Goal: Find specific page/section: Find specific page/section

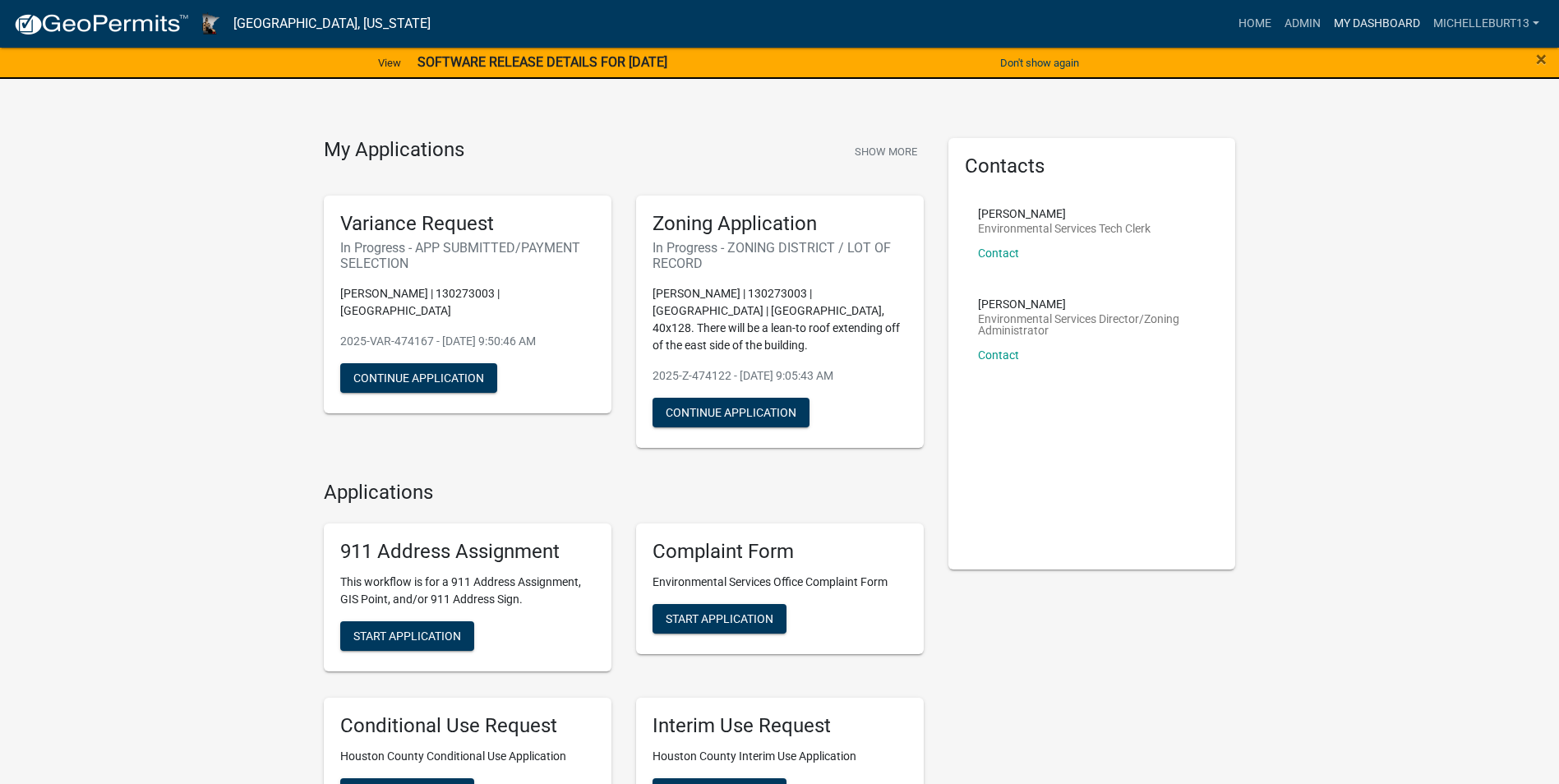
click at [1369, 21] on link "My Dashboard" at bounding box center [1376, 24] width 99 height 31
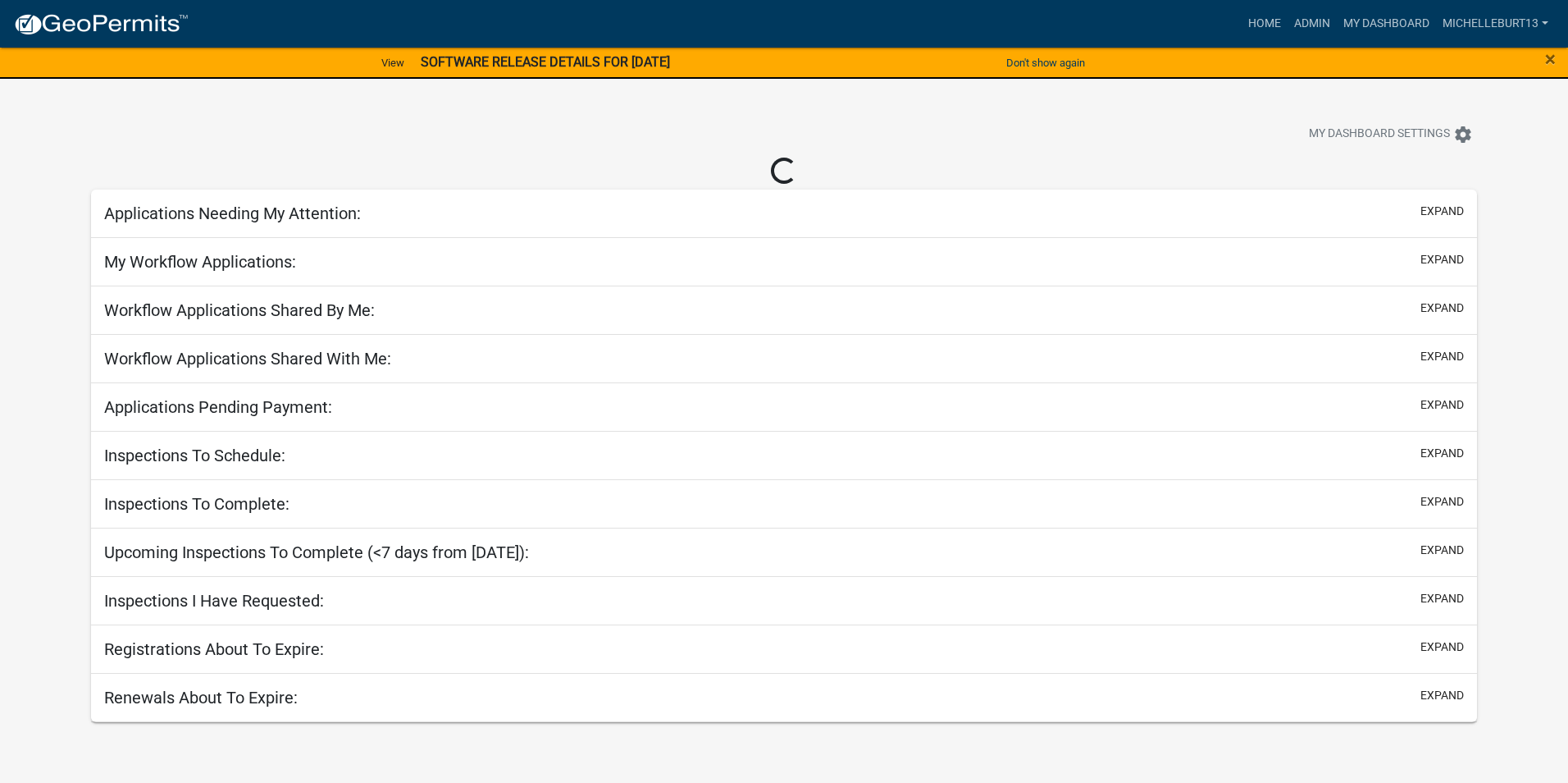
select select "3: 100"
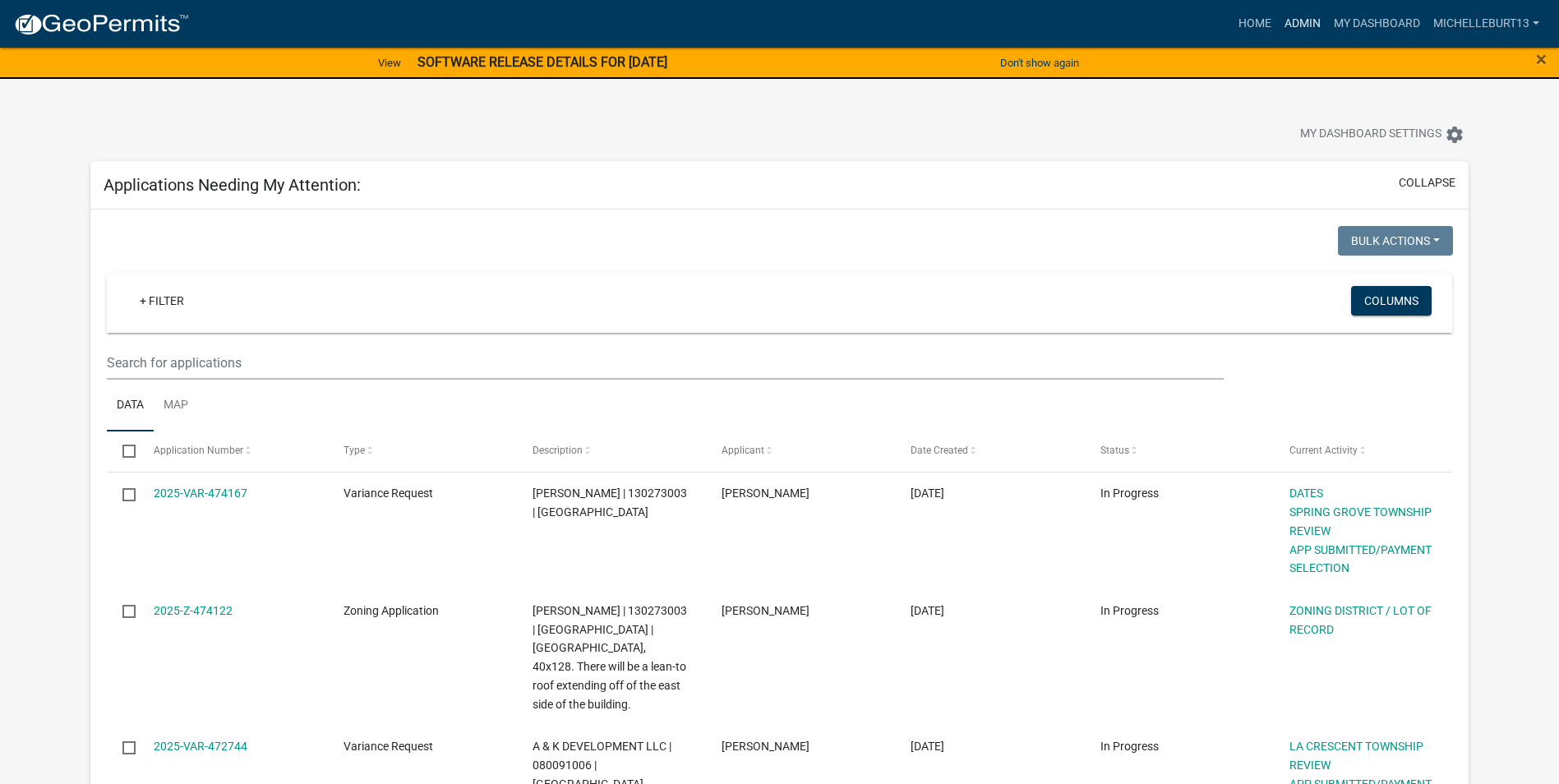
click at [1302, 25] on link "Admin" at bounding box center [1302, 24] width 49 height 31
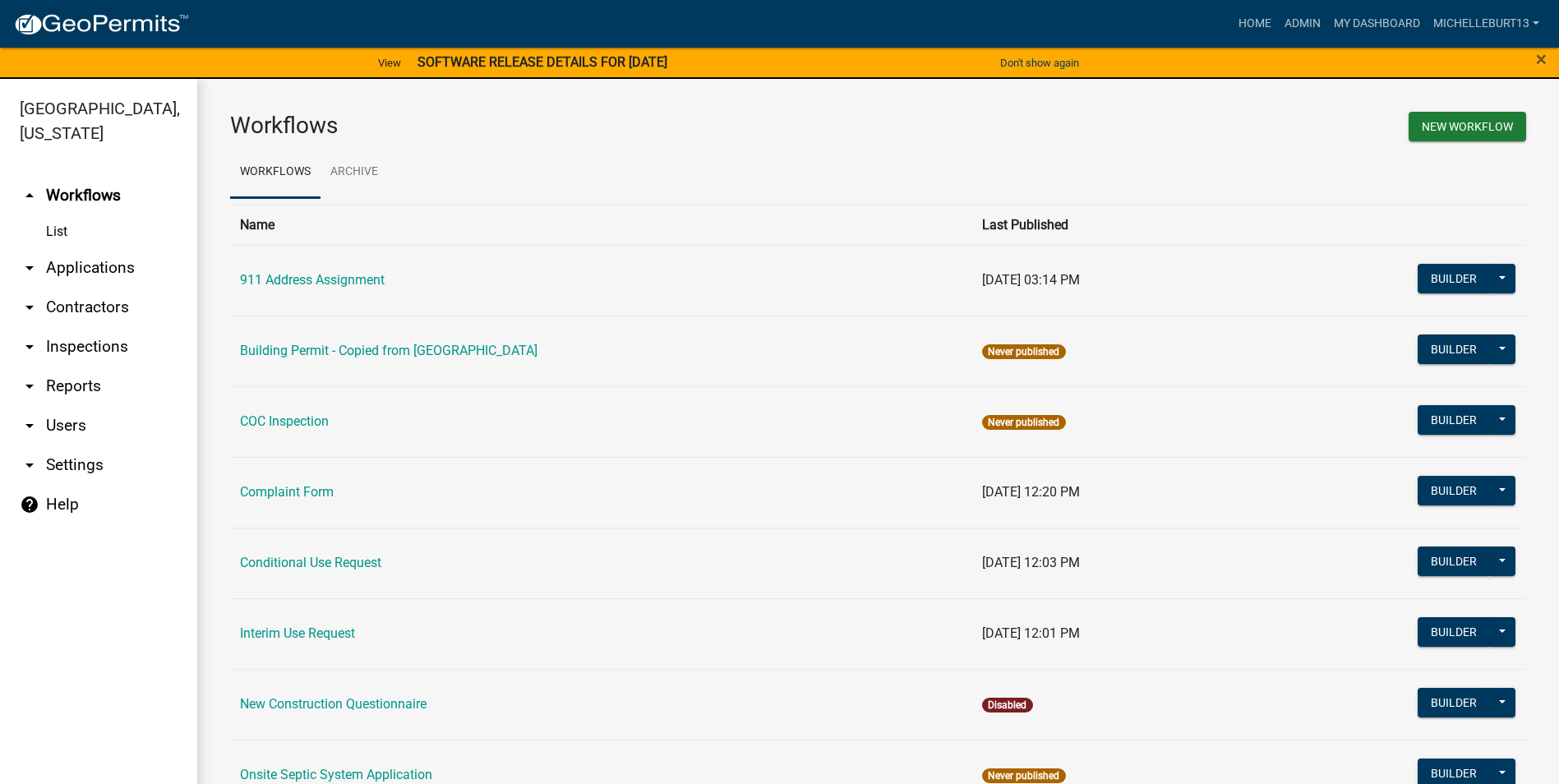
click at [104, 265] on link "arrow_drop_down Applications" at bounding box center [99, 268] width 197 height 39
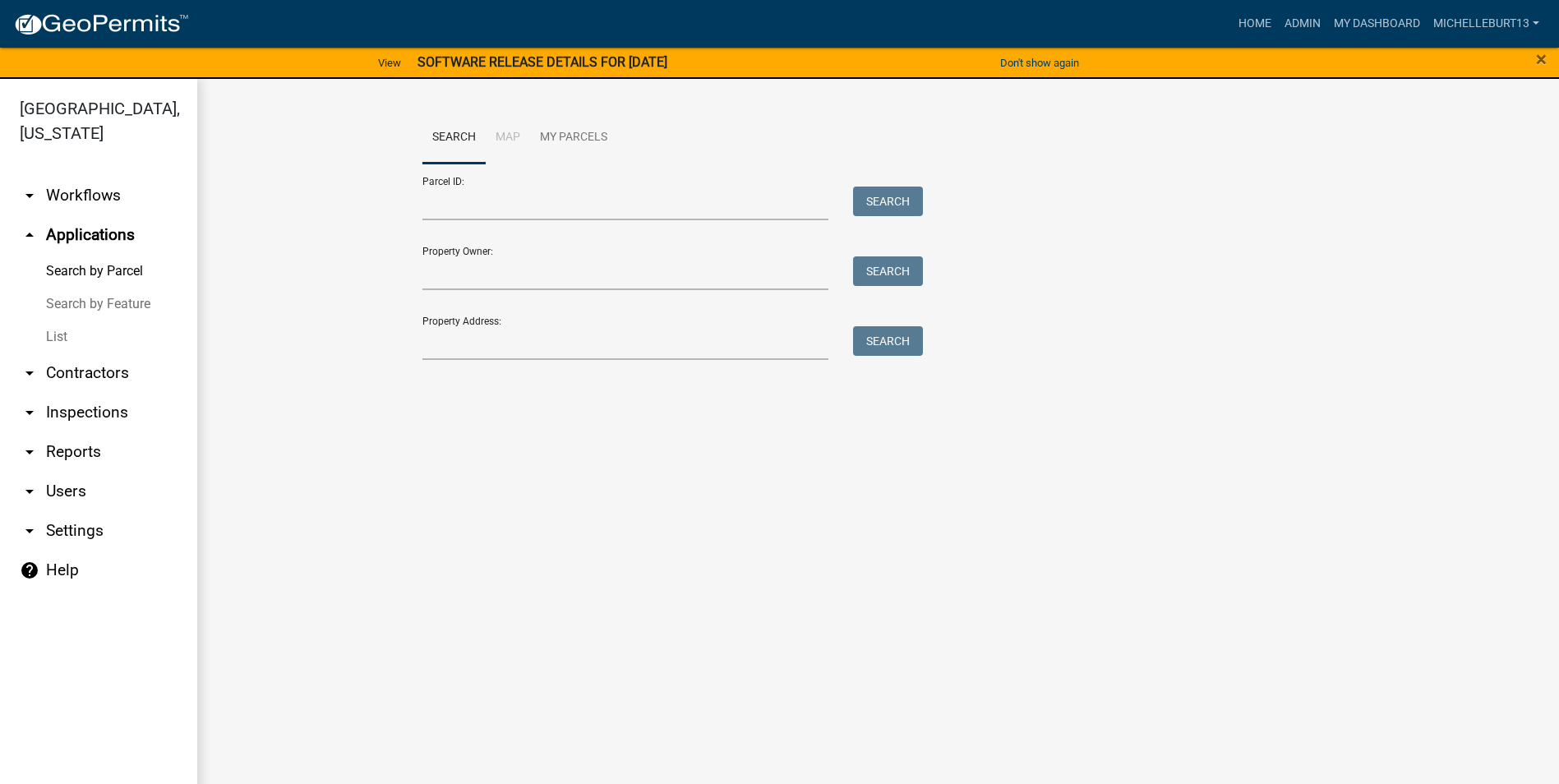
click at [72, 336] on link "List" at bounding box center [99, 337] width 197 height 33
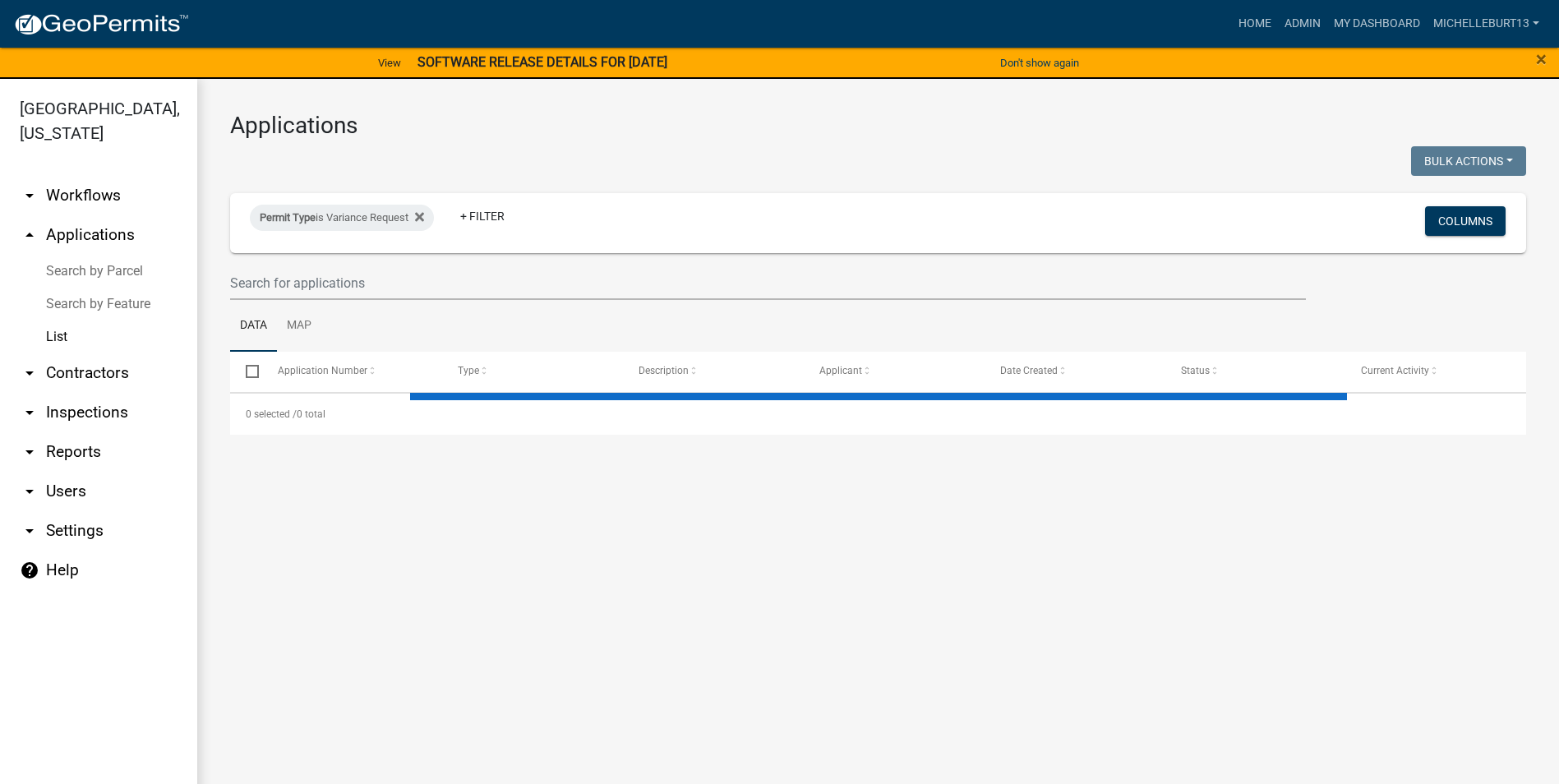
select select "3: 100"
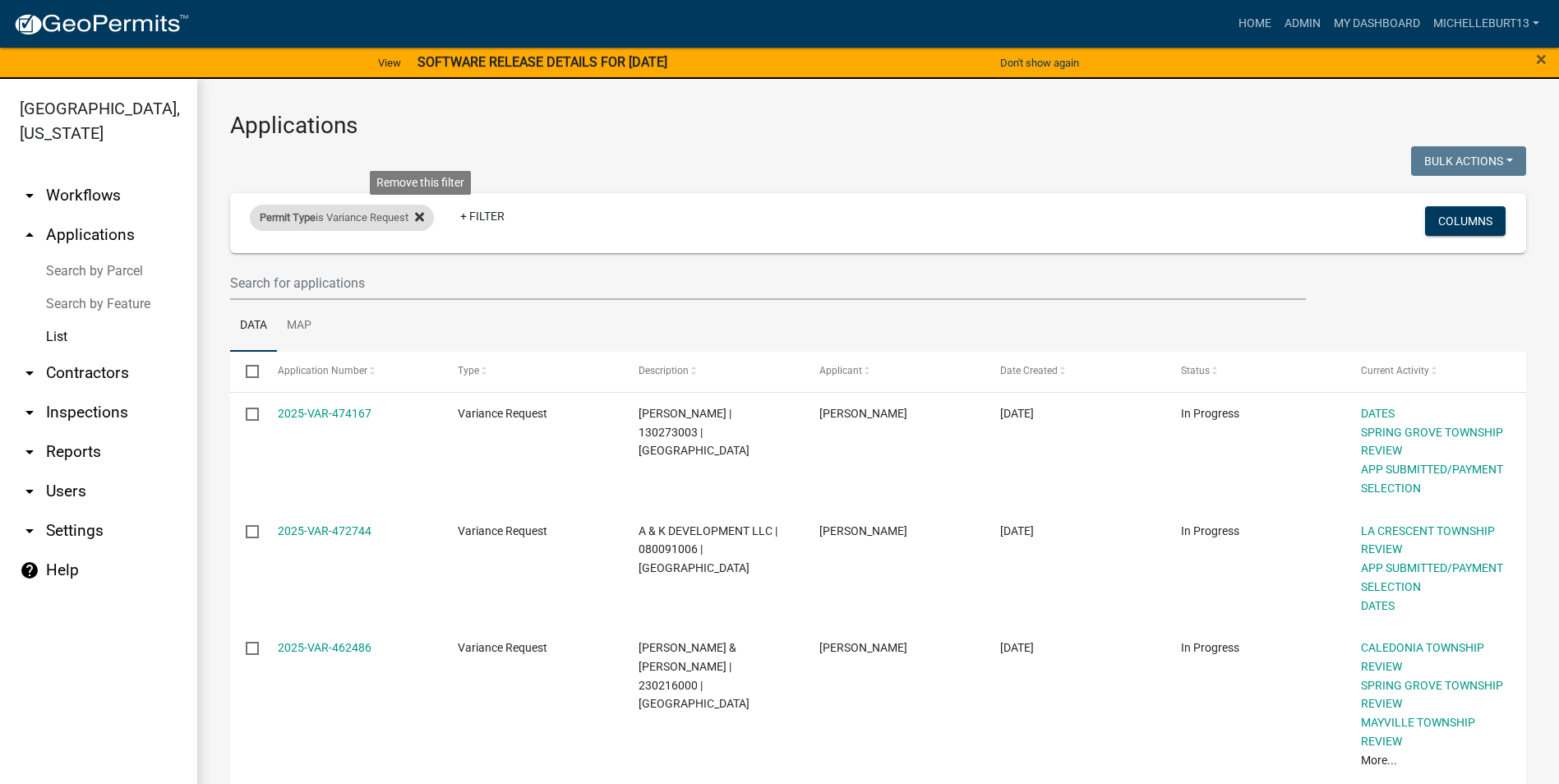
click at [418, 218] on fa-icon at bounding box center [416, 218] width 16 height 26
